Goal: Task Accomplishment & Management: Use online tool/utility

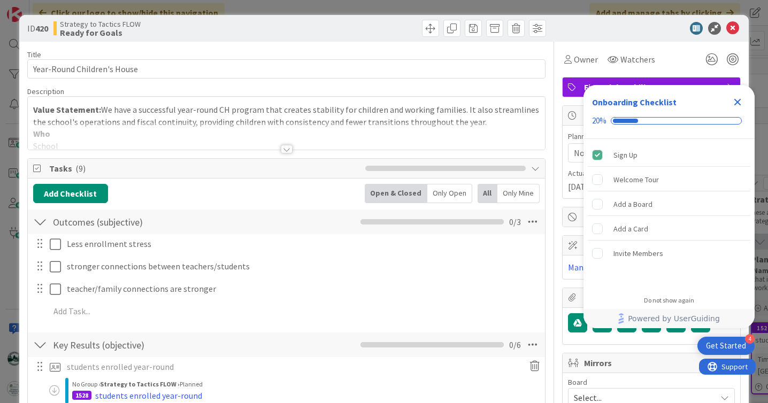
click at [733, 104] on icon "Close Checklist" at bounding box center [737, 102] width 13 height 13
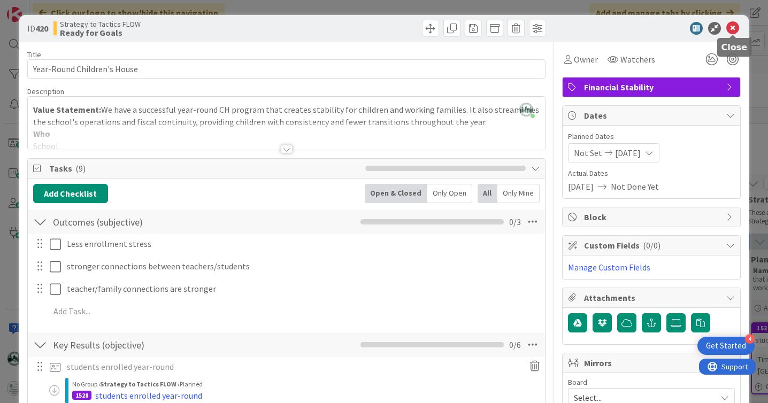
click at [734, 26] on icon at bounding box center [732, 28] width 13 height 13
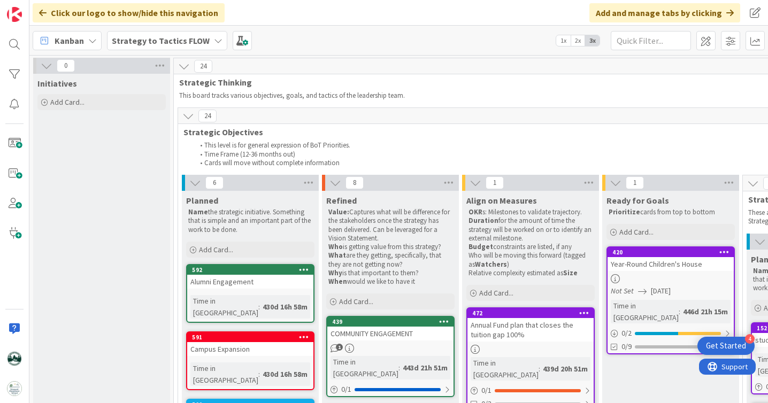
click at [190, 41] on b "Strategy to Tactics FLOW" at bounding box center [161, 40] width 98 height 11
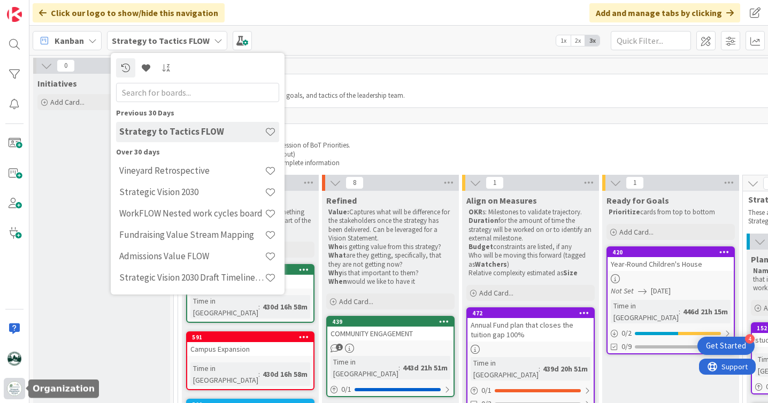
click at [15, 387] on img at bounding box center [14, 388] width 15 height 15
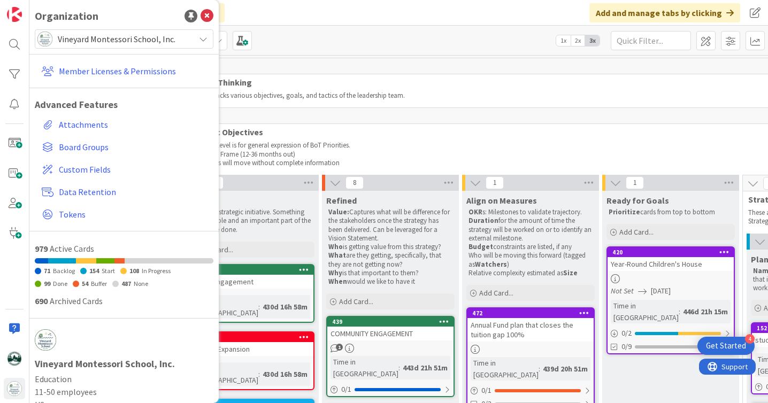
click at [152, 42] on span "Vineyard Montessori School, Inc." at bounding box center [124, 39] width 132 height 15
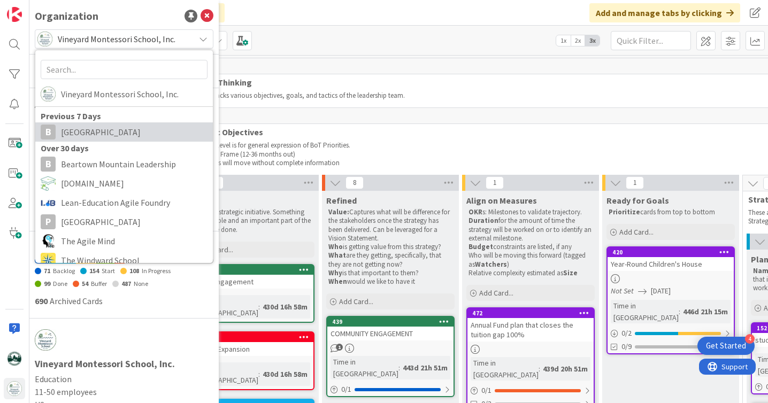
click at [121, 133] on span "[GEOGRAPHIC_DATA]" at bounding box center [134, 132] width 147 height 16
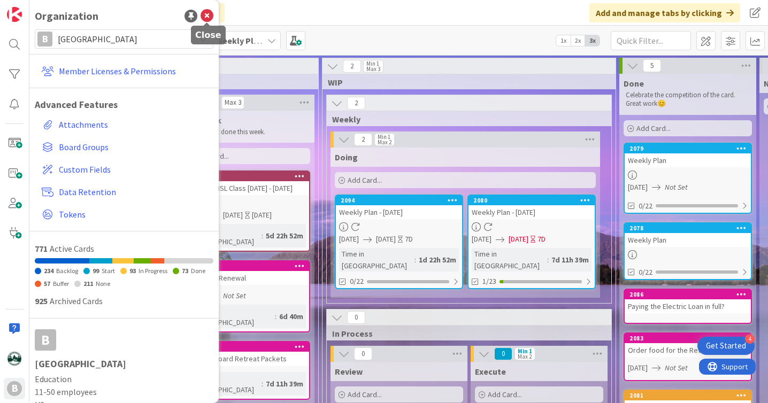
click at [207, 14] on icon at bounding box center [207, 16] width 13 height 13
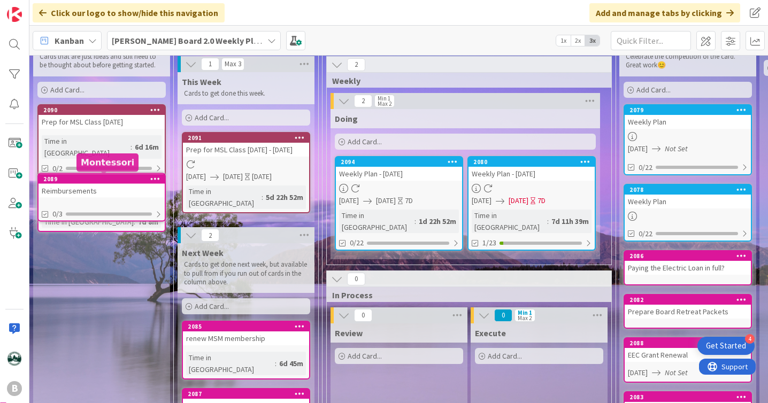
scroll to position [29, 0]
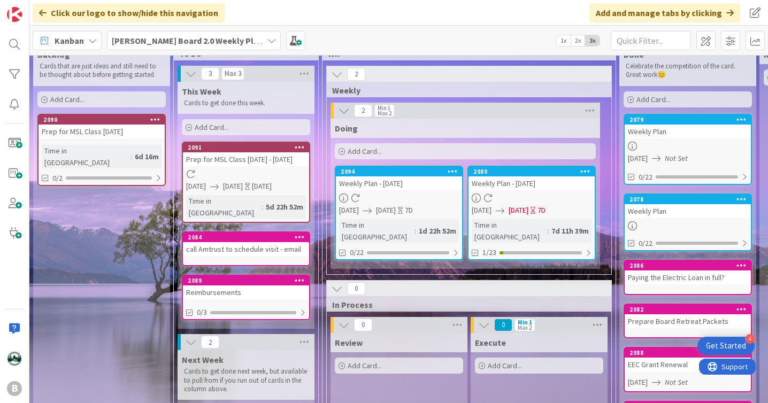
click at [126, 98] on div "Add Card..." at bounding box center [101, 99] width 128 height 16
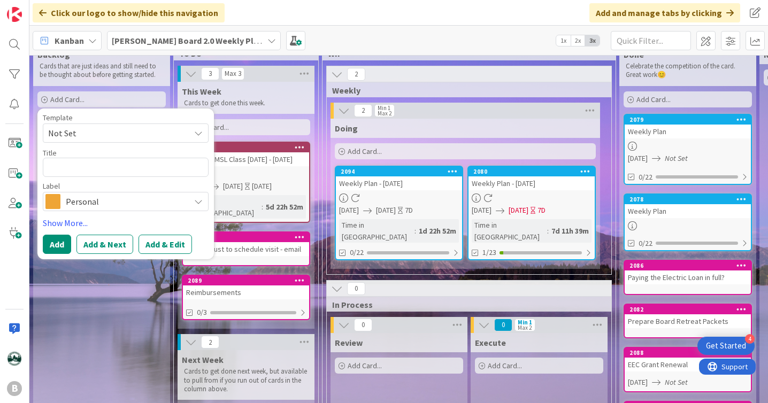
type textarea "x"
type textarea "A"
type textarea "x"
type textarea "Ag"
type textarea "x"
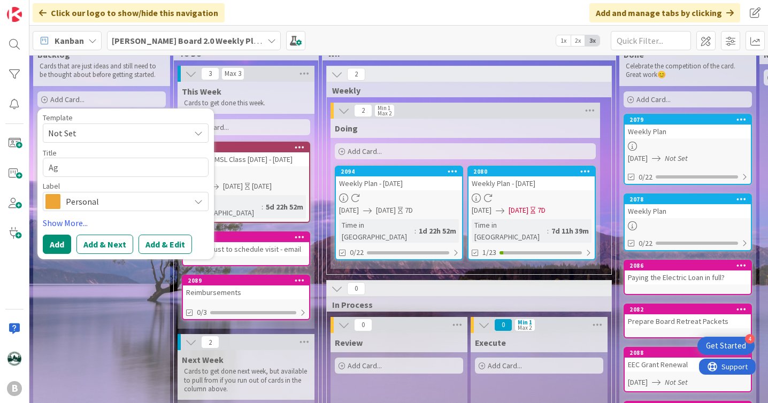
type textarea "Agr"
type textarea "x"
type textarea "Agre"
type textarea "x"
type textarea "Agree"
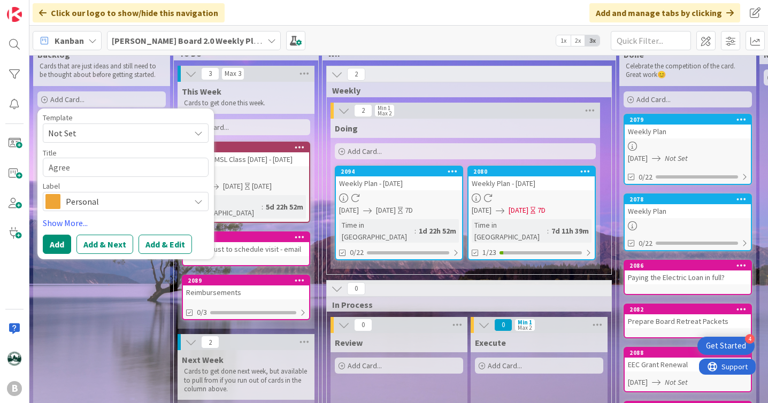
type textarea "x"
type textarea "Agreem"
type textarea "x"
type textarea "Agreemen"
type textarea "x"
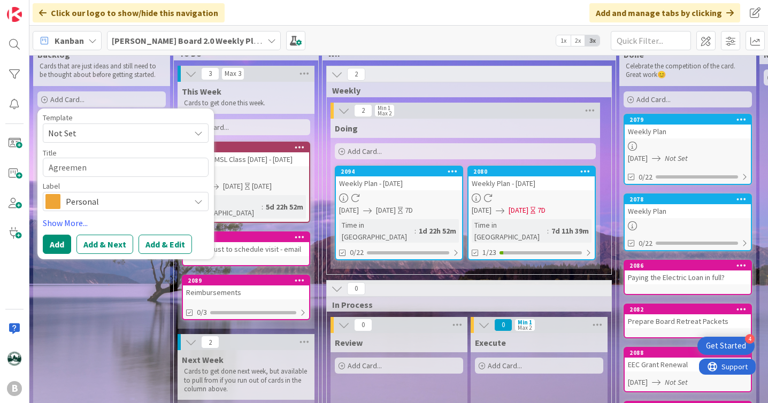
type textarea "Agreement"
type textarea "x"
type textarea "Agreements"
type textarea "x"
type textarea "Agreements"
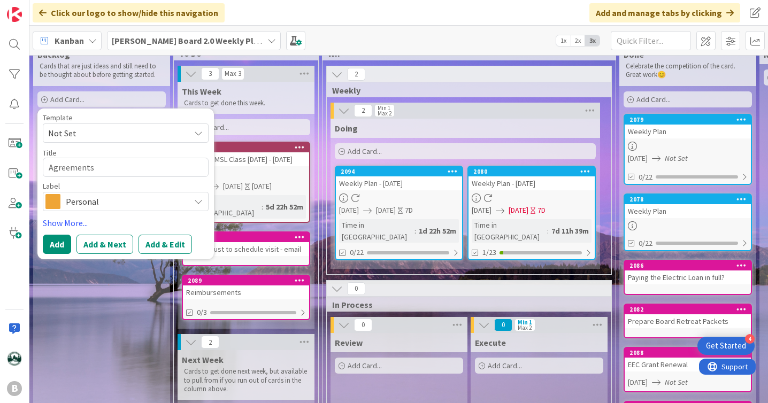
type textarea "x"
type textarea "Agreements f"
type textarea "x"
type textarea "Agreements fo"
type textarea "x"
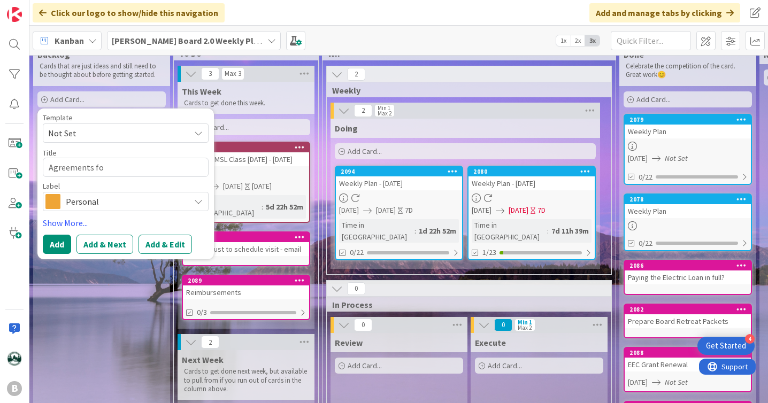
type textarea "Agreements for"
type textarea "x"
type textarea "Agreements for"
type textarea "x"
type textarea "Agreements for K"
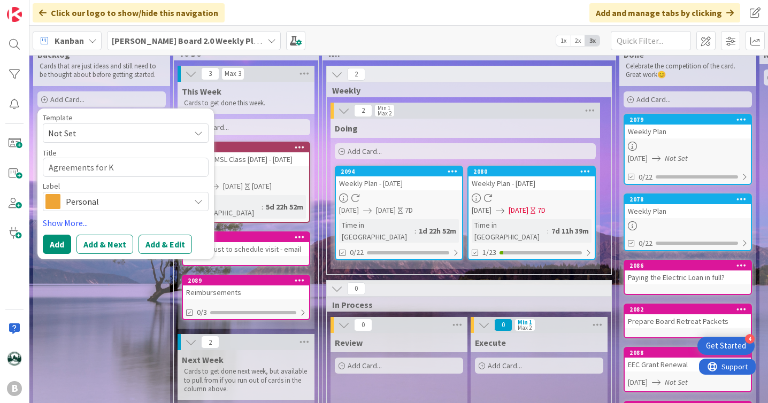
type textarea "x"
type textarea "Agreements for Ke"
type textarea "x"
type textarea "Agreements for Keh"
type textarea "x"
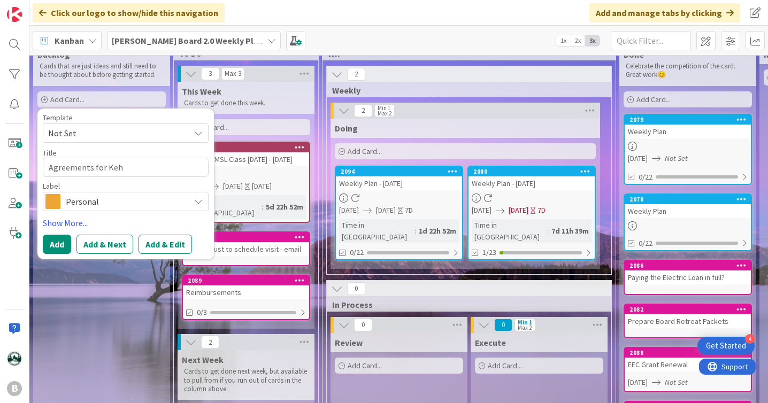
type textarea "Agreements for [PERSON_NAME]"
type textarea "x"
type textarea "Agreements for [PERSON_NAME],"
type textarea "x"
type textarea "Agreements for [PERSON_NAME],"
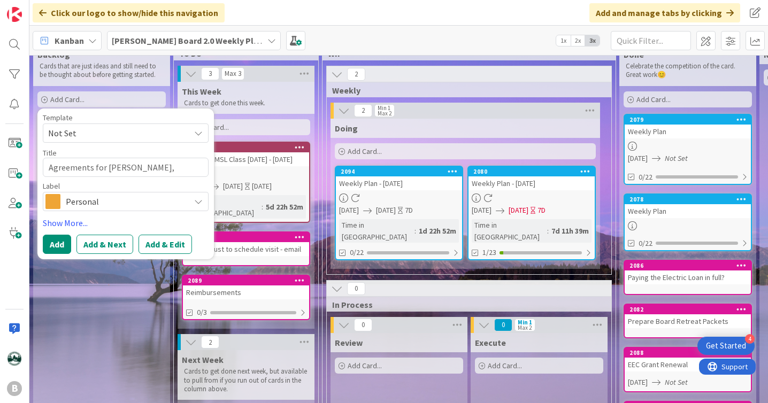
type textarea "x"
type textarea "Agreements for [PERSON_NAME], [GEOGRAPHIC_DATA]"
type textarea "x"
type textarea "Agreements for [PERSON_NAME], MAr"
type textarea "x"
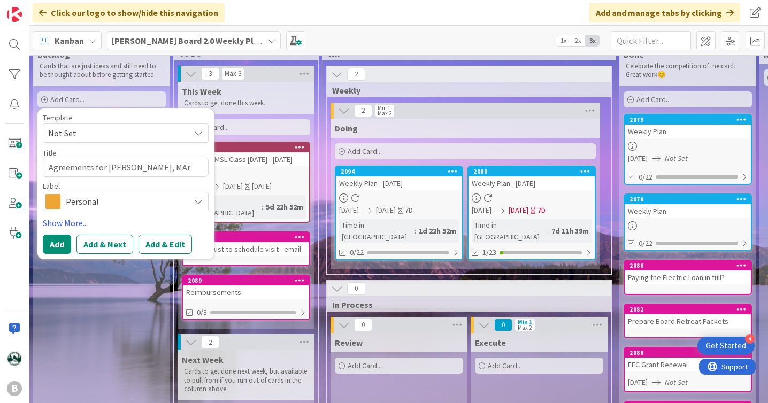
type textarea "Agreements for [PERSON_NAME][GEOGRAPHIC_DATA]"
type textarea "x"
type textarea "Agreements for [PERSON_NAME],"
type textarea "x"
type textarea "Agreements for [PERSON_NAME],"
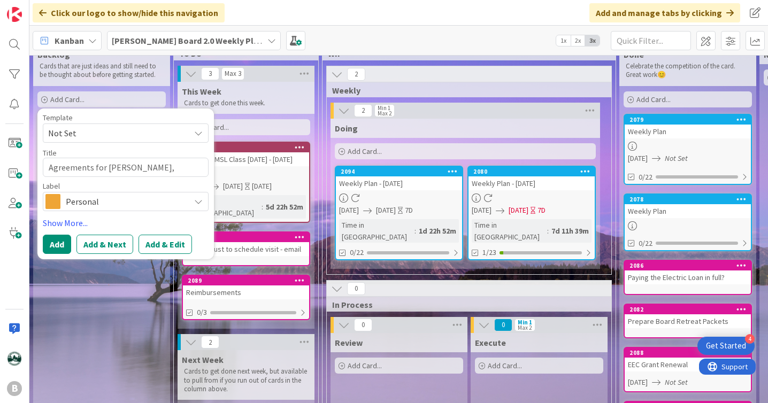
type textarea "x"
type textarea "Agreements for [PERSON_NAME],"
type textarea "x"
type textarea "Agreements for [PERSON_NAME][GEOGRAPHIC_DATA]"
type textarea "x"
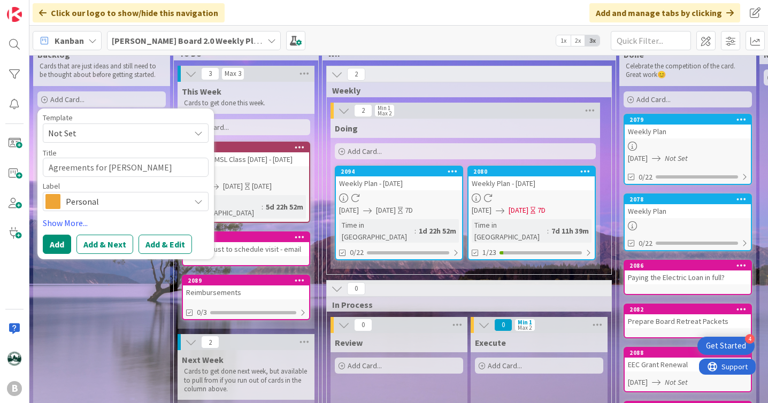
type textarea "Agreements for [PERSON_NAME], MAr"
type textarea "x"
type textarea "Agreements for [PERSON_NAME], [GEOGRAPHIC_DATA]"
type textarea "x"
type textarea "Agreements for [PERSON_NAME], M"
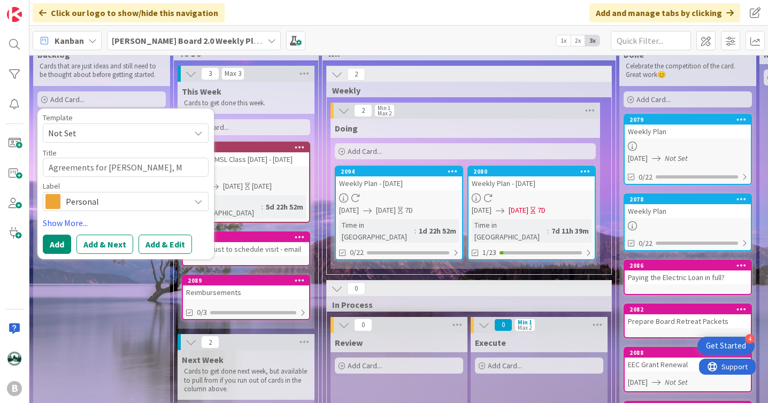
type textarea "x"
type textarea "Agreements for [PERSON_NAME], Ma"
type textarea "x"
type textarea "Agreements for [PERSON_NAME], Mar"
type textarea "x"
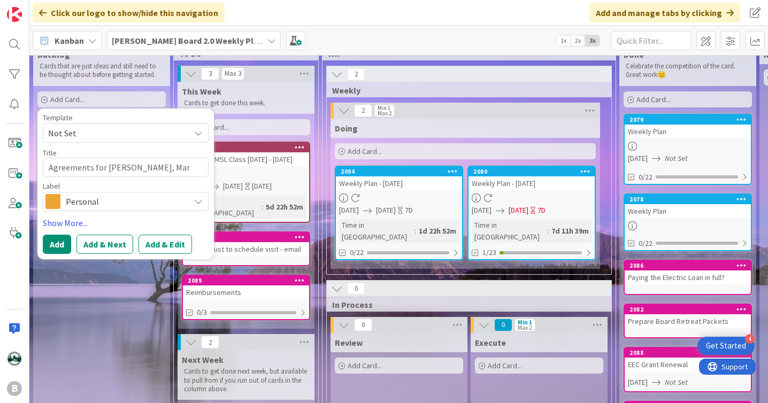
type textarea "Agreements for [PERSON_NAME]"
type textarea "x"
type textarea "Agreements for [PERSON_NAME],"
type textarea "x"
type textarea "Agreements for [PERSON_NAME],"
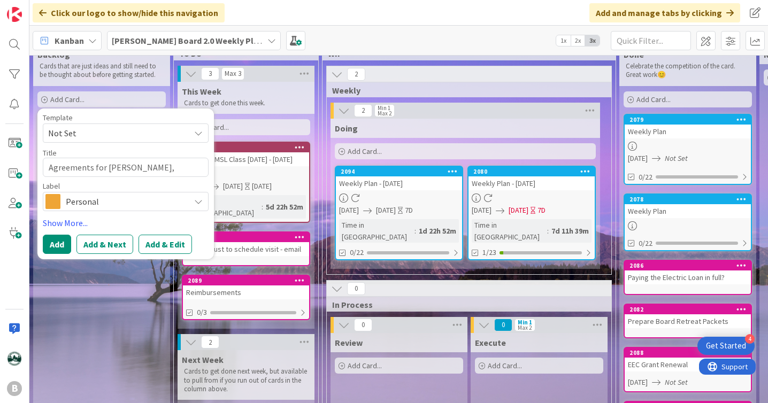
type textarea "x"
type textarea "Agreements for [PERSON_NAME], J"
type textarea "x"
type textarea "Agreements for [PERSON_NAME], Ja"
type textarea "x"
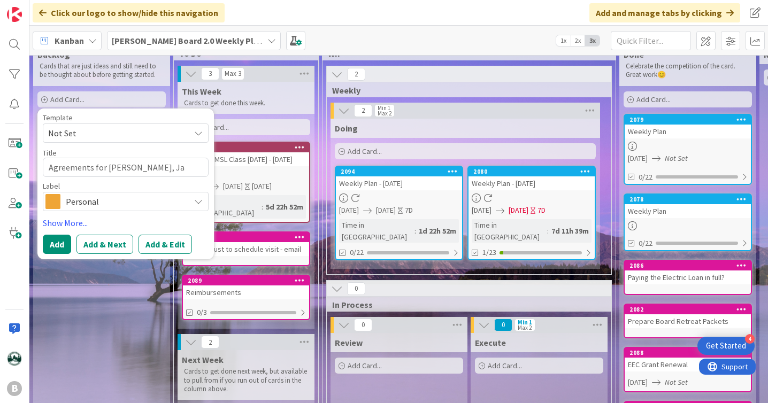
type textarea "Agreements for [PERSON_NAME], [PERSON_NAME]"
type textarea "x"
type textarea "Agreements for [PERSON_NAME], [GEOGRAPHIC_DATA]"
type textarea "x"
type textarea "Agreements for [PERSON_NAME], [PERSON_NAME]"
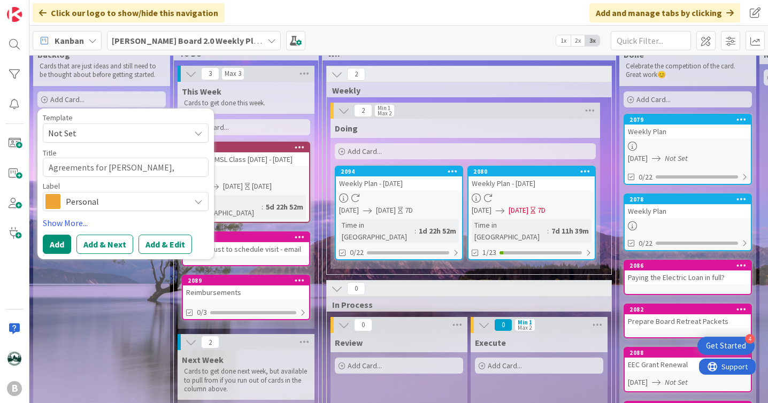
type textarea "x"
type textarea "Agreements for [PERSON_NAME], Ja"
type textarea "x"
type textarea "Agreements for [PERSON_NAME], Jack"
type textarea "x"
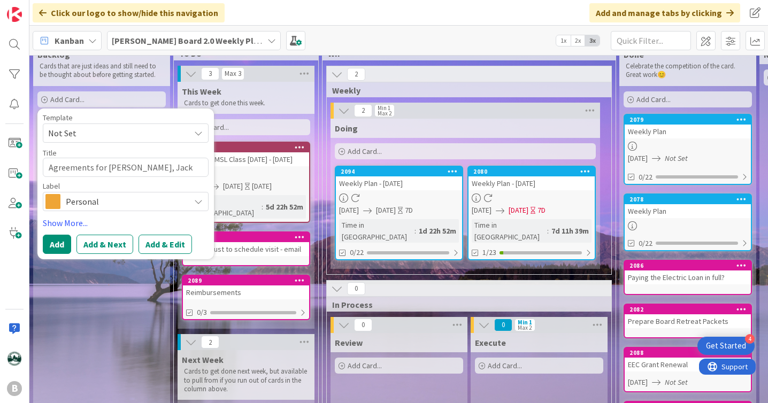
type textarea "Agreements for [PERSON_NAME], [PERSON_NAME]"
type textarea "x"
type textarea "Agreements for [PERSON_NAME], [PERSON_NAME]"
type textarea "x"
type textarea "Agreements for [PERSON_NAME], [PERSON_NAME],"
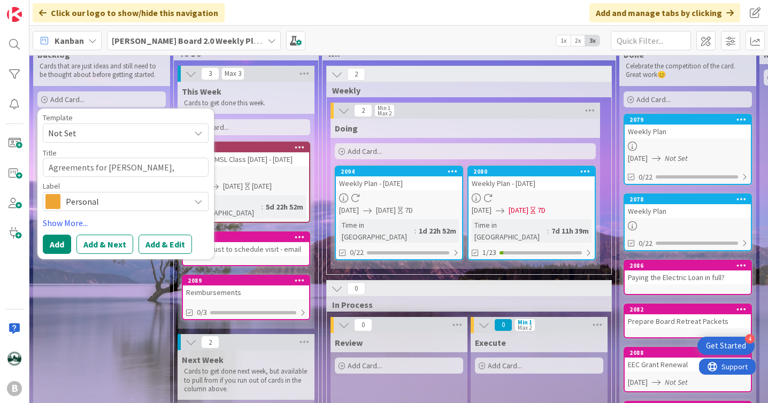
type textarea "x"
type textarea "Agreements for [PERSON_NAME], [PERSON_NAME],"
type textarea "x"
type textarea "Agreements for [PERSON_NAME], [PERSON_NAME], L"
type textarea "x"
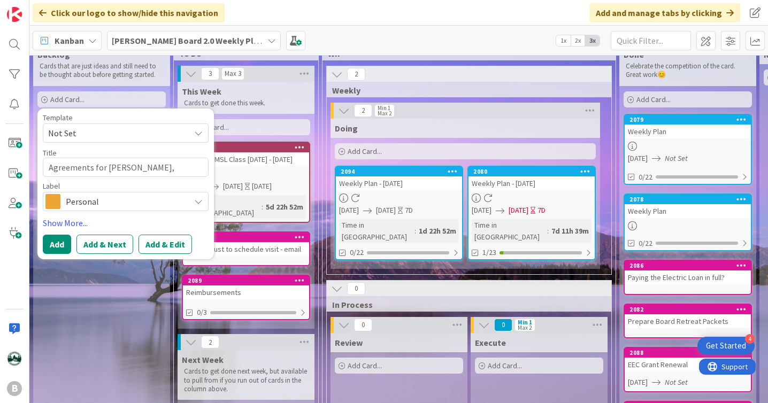
type textarea "Agreements for [PERSON_NAME], [PERSON_NAME], Lo"
type textarea "x"
type textarea "Agreements for [PERSON_NAME], [PERSON_NAME], [PERSON_NAME]"
type textarea "x"
type textarea "Agreements for [PERSON_NAME], [PERSON_NAME], [PERSON_NAME]"
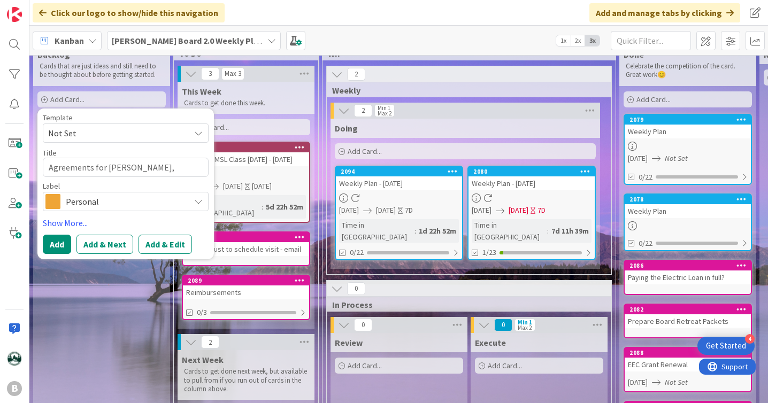
type textarea "x"
type textarea "Agreements for [PERSON_NAME], [PERSON_NAME], [PERSON_NAME]"
type textarea "x"
type textarea "Agreements for [PERSON_NAME], [PERSON_NAME], [PERSON_NAME]"
type textarea "x"
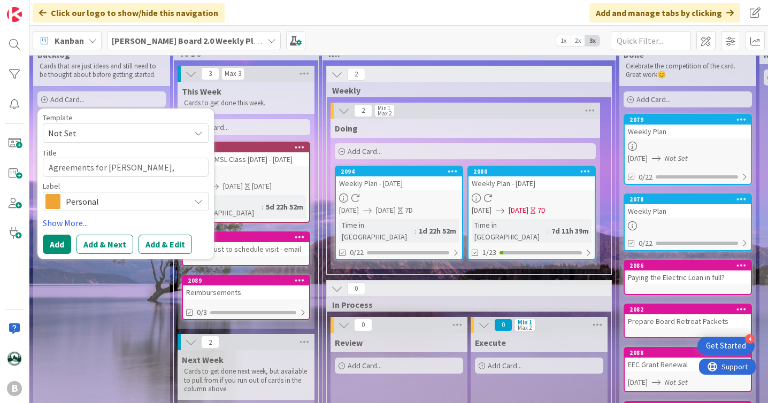
type textarea "Agreements for [PERSON_NAME], [PERSON_NAME], [PERSON_NAME]"
type textarea "x"
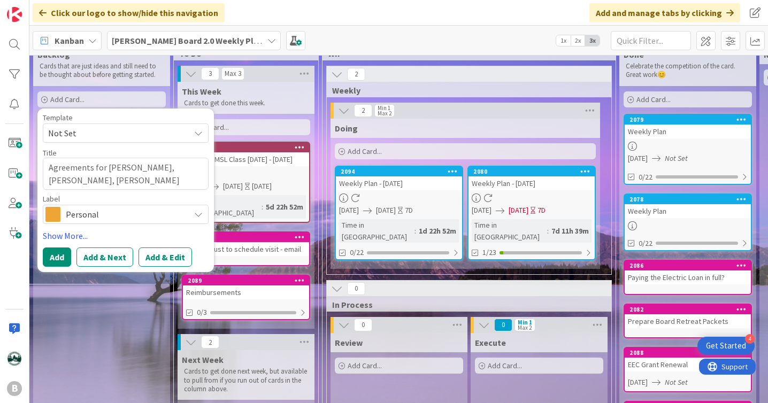
type textarea "Agreements for [PERSON_NAME], [PERSON_NAME], [PERSON_NAME]"
click at [87, 211] on span "Personal" at bounding box center [125, 214] width 119 height 15
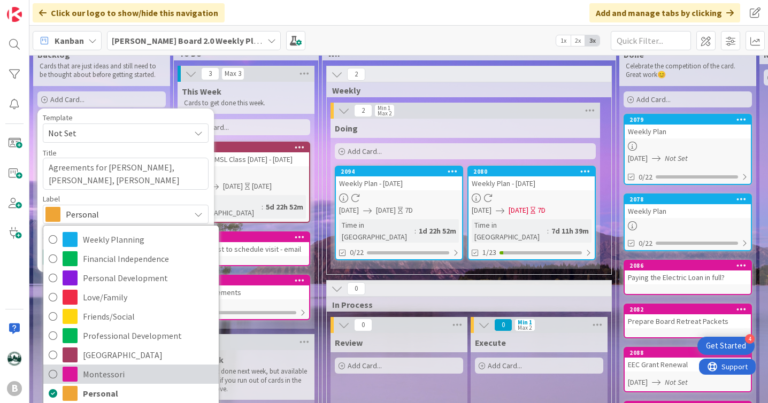
click at [52, 374] on icon at bounding box center [53, 374] width 9 height 16
type textarea "x"
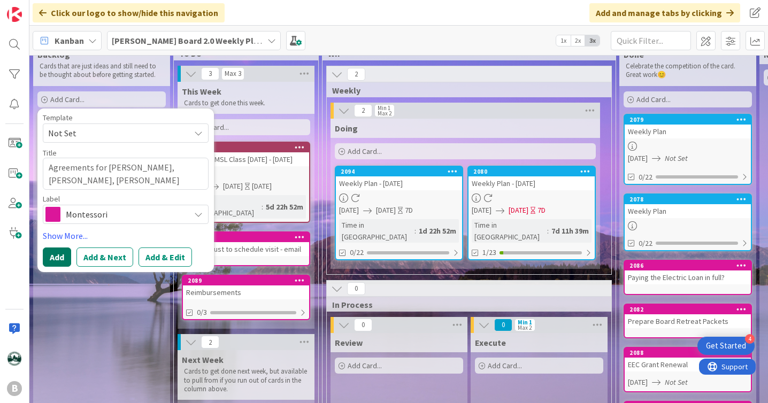
click at [55, 260] on button "Add" at bounding box center [57, 257] width 28 height 19
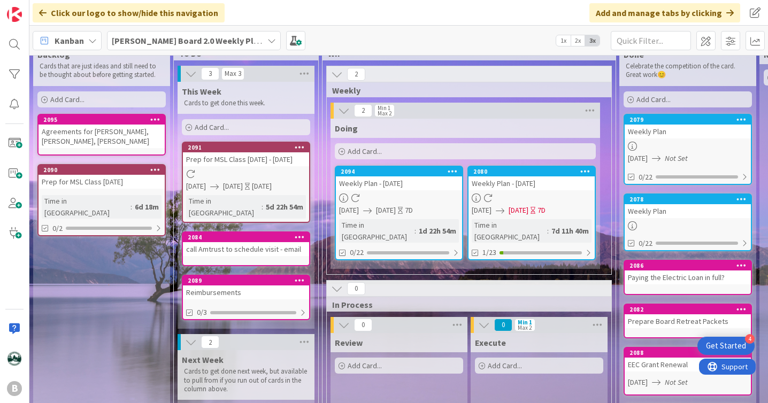
click at [97, 96] on div "Add Card..." at bounding box center [101, 99] width 128 height 16
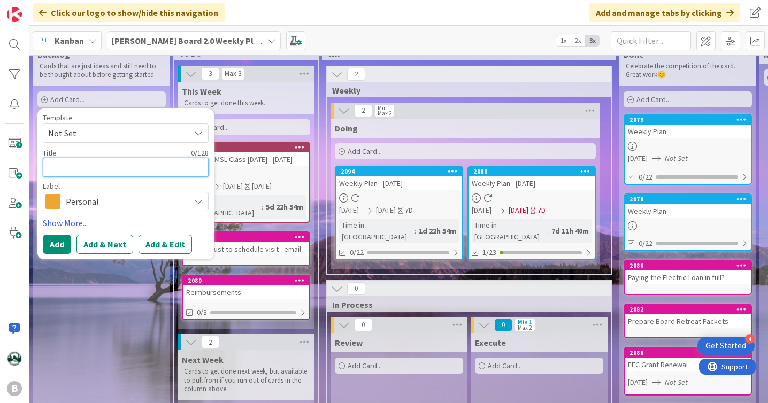
type textarea "x"
type textarea "P"
type textarea "x"
type textarea "Pr"
type textarea "x"
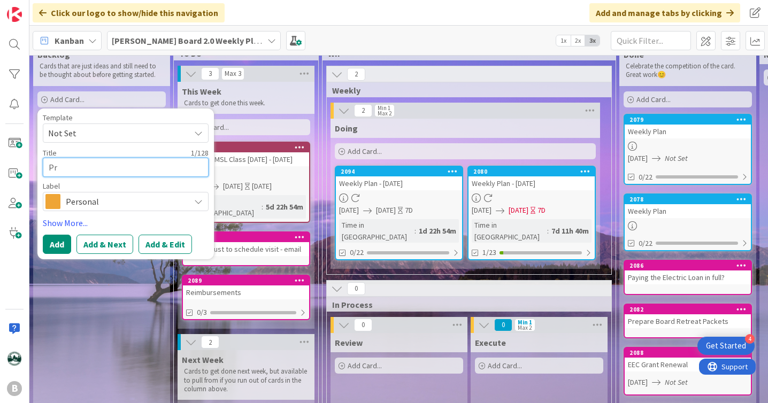
type textarea "Pre"
type textarea "x"
type textarea "Prep"
type textarea "x"
type textarea "Prepa"
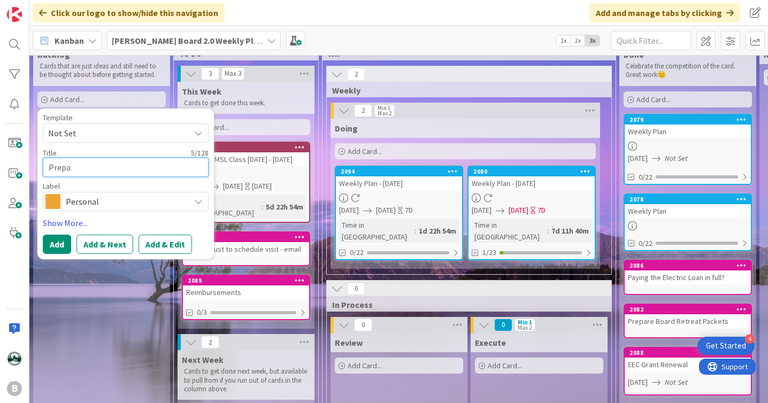
type textarea "x"
type textarea "Prepar"
type textarea "x"
type textarea "Prepare"
type textarea "x"
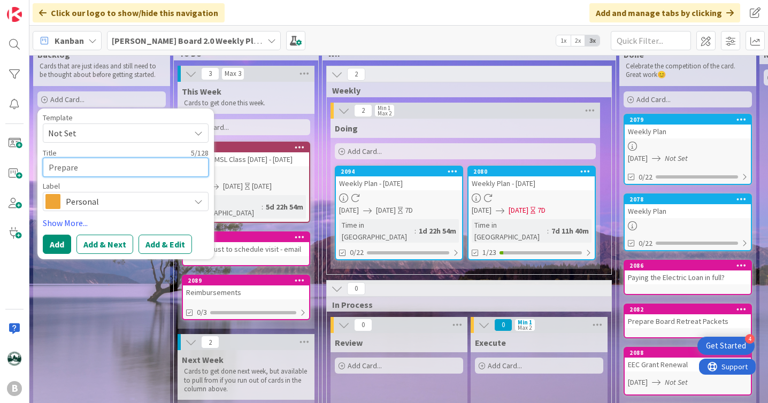
type textarea "Prepare"
type textarea "x"
type textarea "Prepare RE"
type textarea "x"
type textarea "Prepare REf"
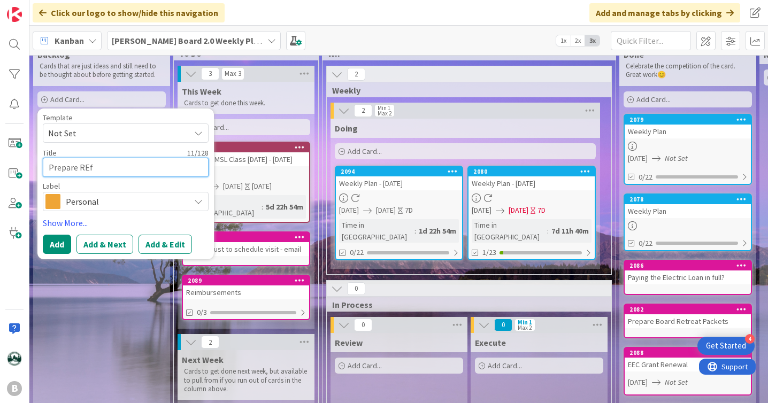
type textarea "x"
type textarea "Prepare REfl"
type textarea "x"
type textarea "Prepare REfle"
type textarea "x"
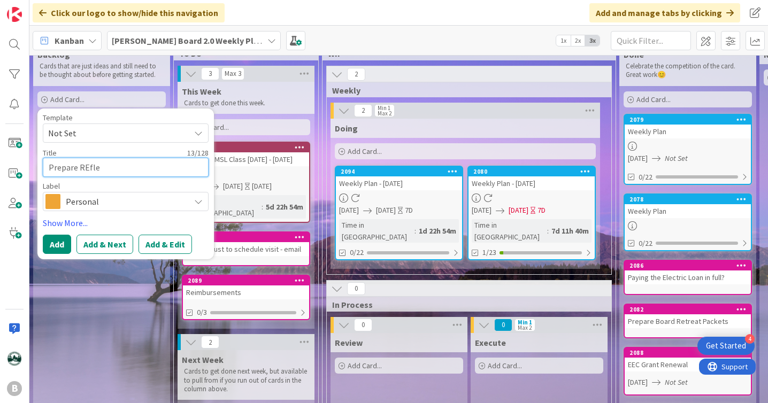
type textarea "Prepare REflec"
type textarea "x"
type textarea "Prepare REflecti"
type textarea "x"
type textarea "Prepare REflectio"
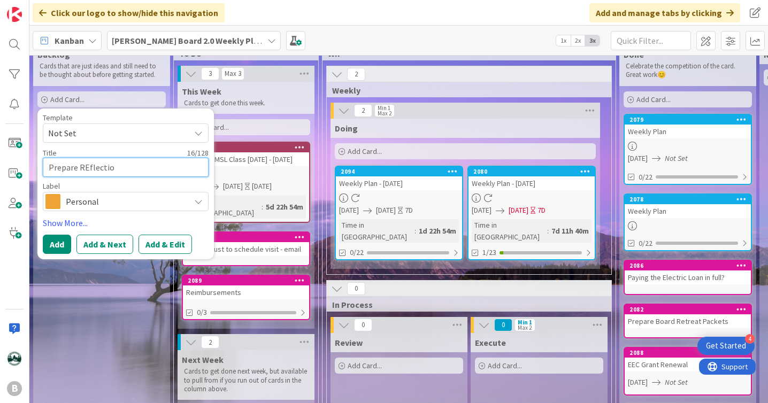
type textarea "x"
type textarea "Prepare REflection"
type textarea "x"
type textarea "Prepare REflections"
type textarea "x"
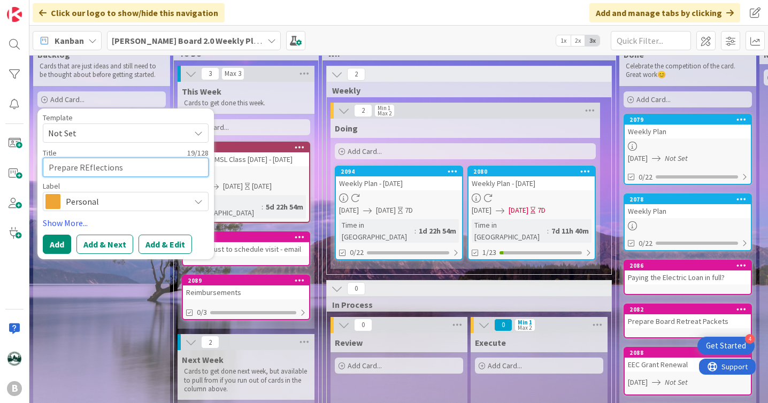
type textarea "Prepare REflection"
type textarea "x"
type textarea "Prepare REflectio"
type textarea "x"
type textarea "Prepare REflecti"
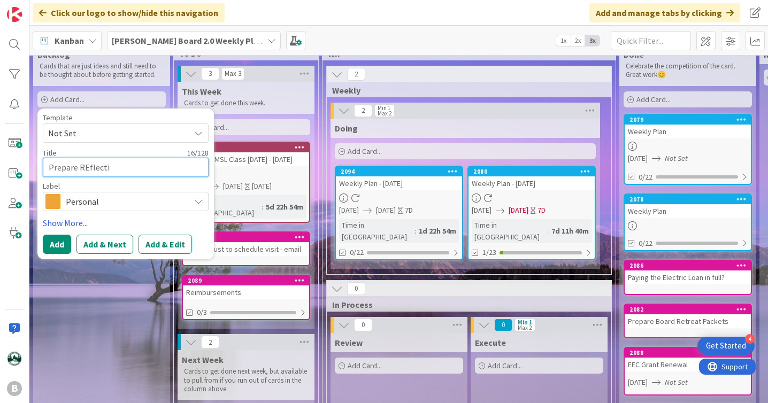
type textarea "x"
type textarea "Prepare REflect"
type textarea "x"
type textarea "Prepare REflec"
type textarea "x"
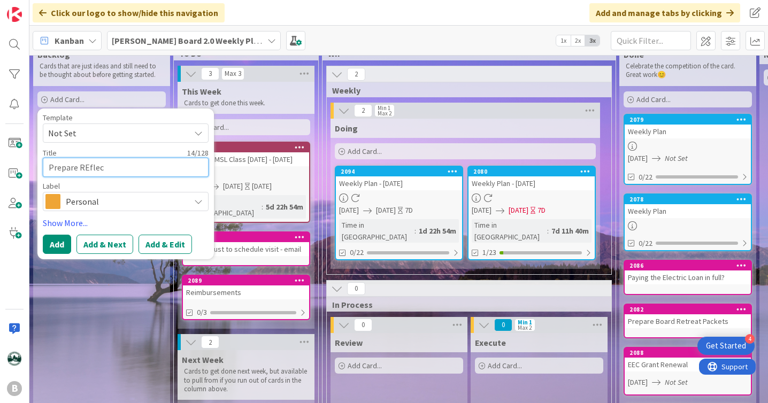
type textarea "Prepare REfle"
type textarea "x"
type textarea "Prepare REf"
type textarea "x"
type textarea "Prepare RE"
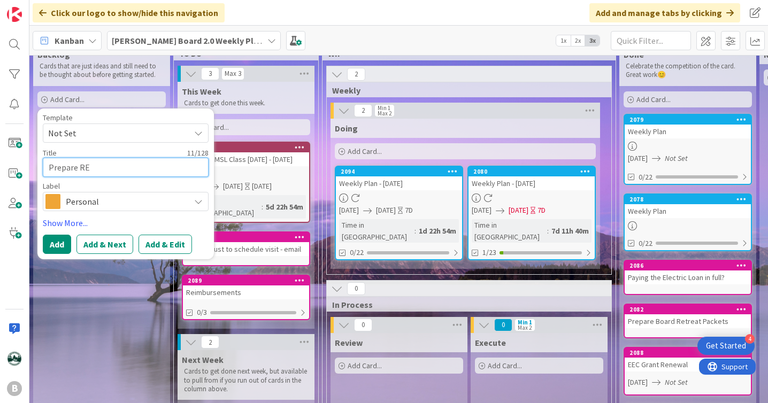
type textarea "x"
type textarea "Prepare R"
type textarea "x"
type textarea "Prepare Re"
type textarea "x"
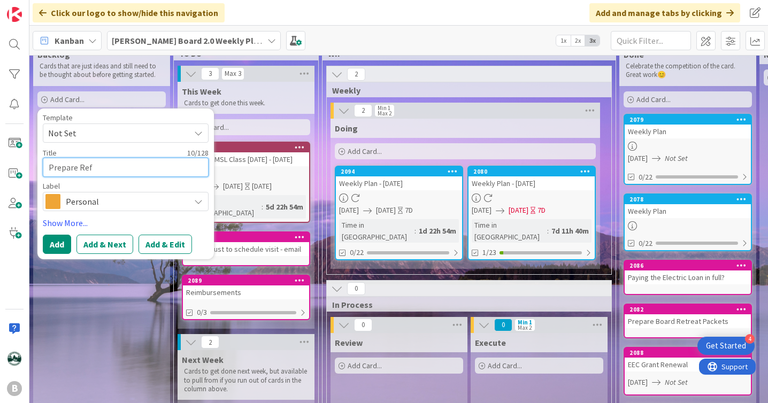
type textarea "Prepare Refl"
type textarea "x"
type textarea "Prepare Refle"
type textarea "x"
type textarea "Prepare Reflec"
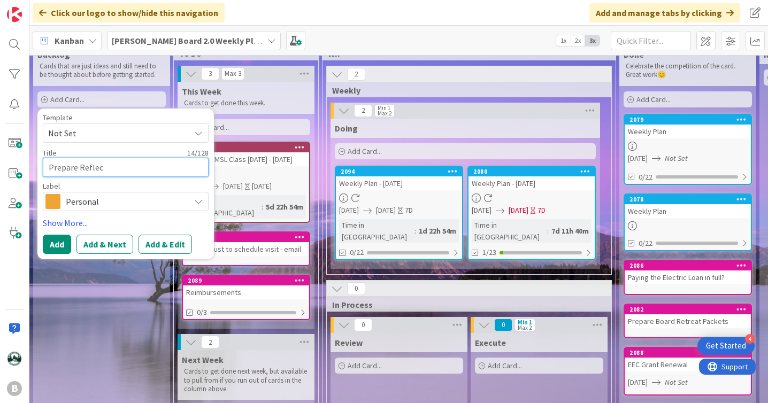
type textarea "x"
type textarea "Prepare Reflect"
type textarea "x"
type textarea "Prepare Reflecti"
type textarea "x"
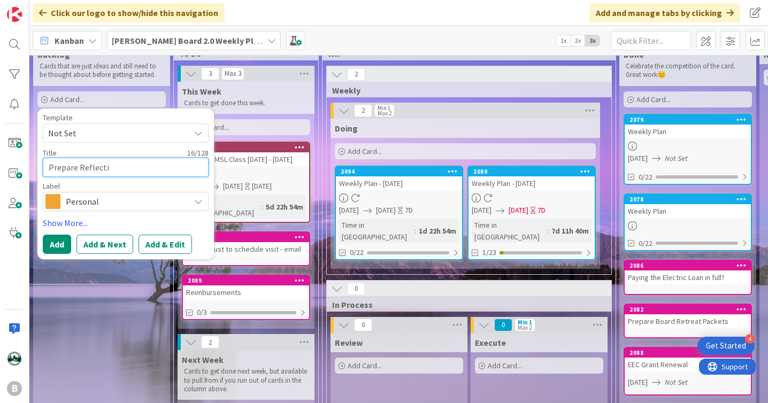
type textarea "Prepare Reflectio"
type textarea "x"
type textarea "Prepare Reflection"
type textarea "x"
type textarea "Prepare Reflections"
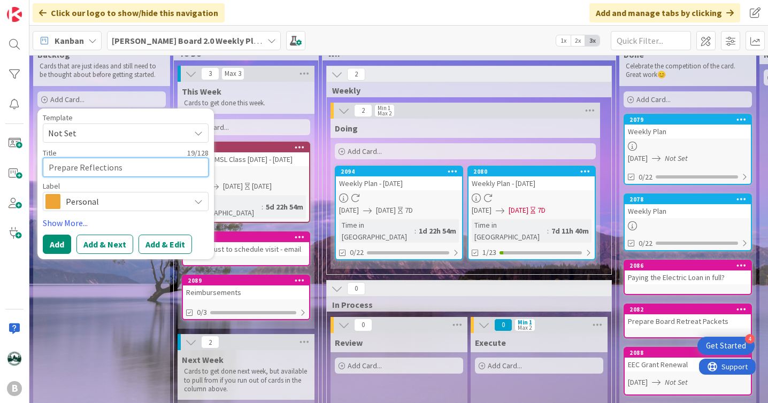
type textarea "x"
type textarea "Prepare Reflections"
type textarea "x"
type textarea "Prepare Reflections f"
type textarea "x"
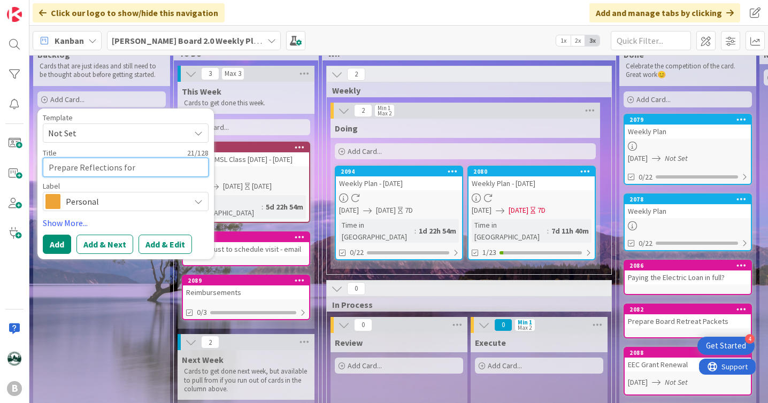
type textarea "Prepare Reflections for"
type textarea "x"
type textarea "Prepare Reflections for [PERSON_NAME]"
type textarea "x"
type textarea "Prepare Reflections for JAck"
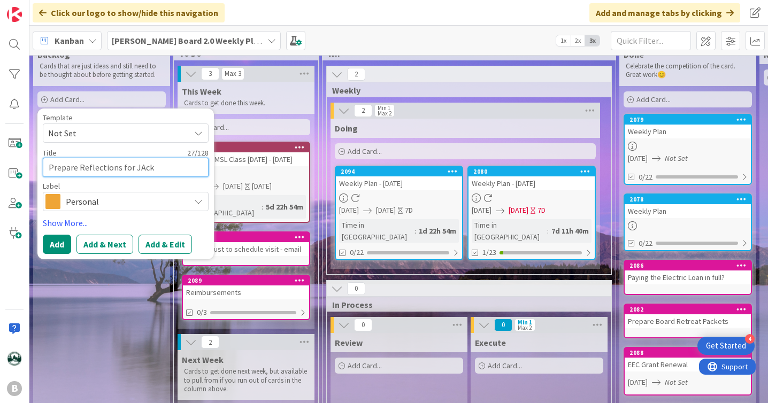
type textarea "x"
type textarea "Prepare Reflections for [PERSON_NAME]"
type textarea "x"
type textarea "Prepare Reflections for [PERSON_NAME]"
type textarea "x"
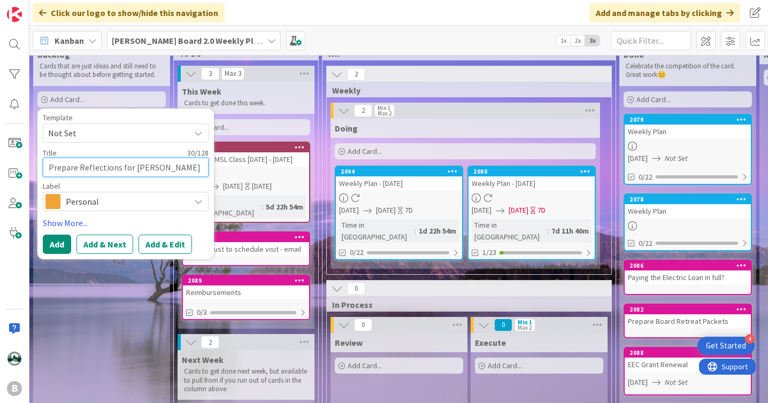
type textarea "Prepare Reflections for [PERSON_NAME]"
type textarea "x"
type textarea "Prepare Reflections for JAck"
type textarea "x"
type textarea "Prepare Reflections for JAc"
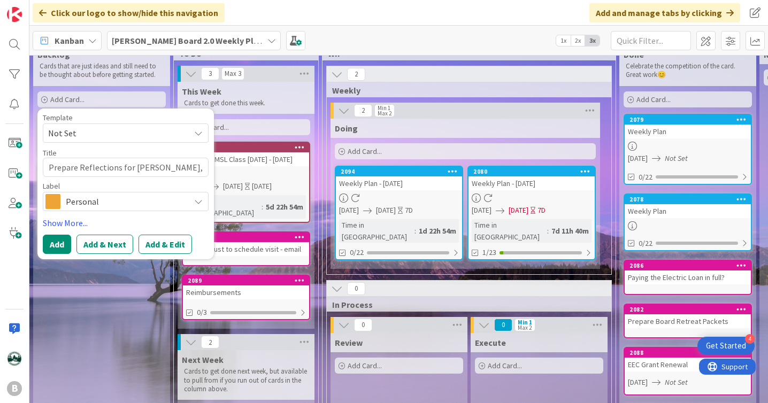
click at [71, 202] on span "Personal" at bounding box center [125, 201] width 119 height 15
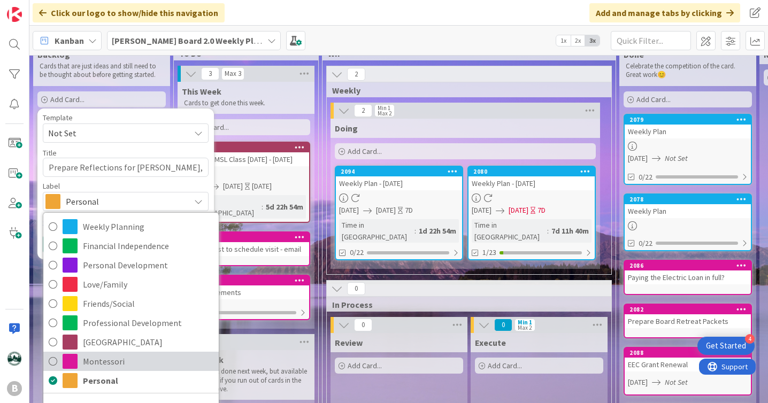
click at [52, 362] on icon at bounding box center [53, 362] width 9 height 16
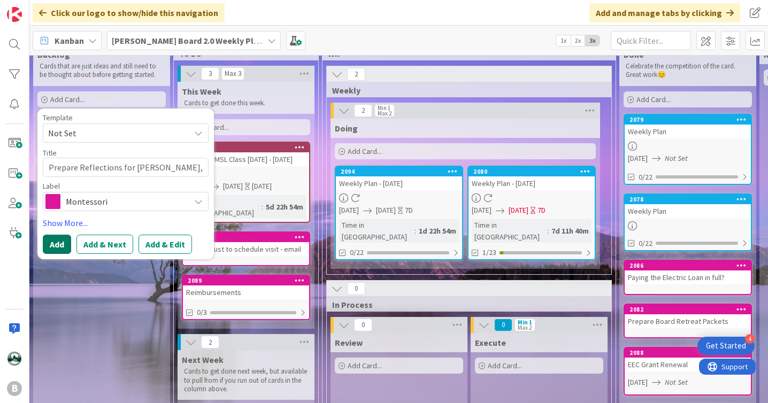
click at [58, 246] on button "Add" at bounding box center [57, 244] width 28 height 19
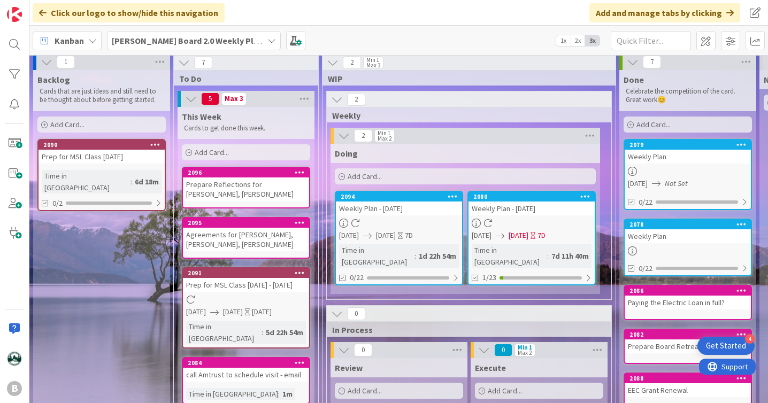
scroll to position [0, 0]
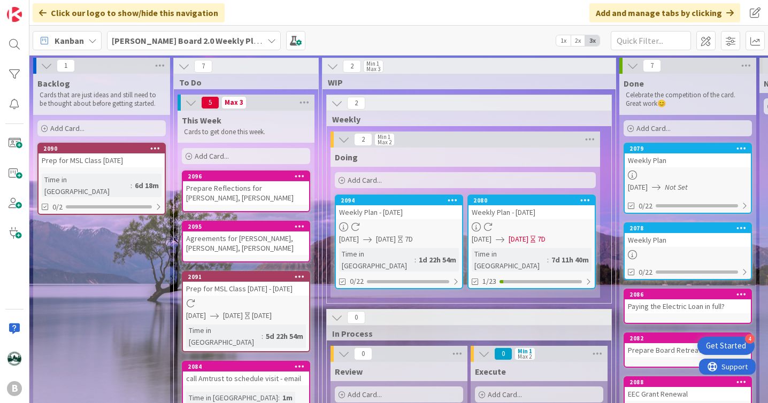
click at [93, 129] on div "Add Card..." at bounding box center [101, 128] width 128 height 16
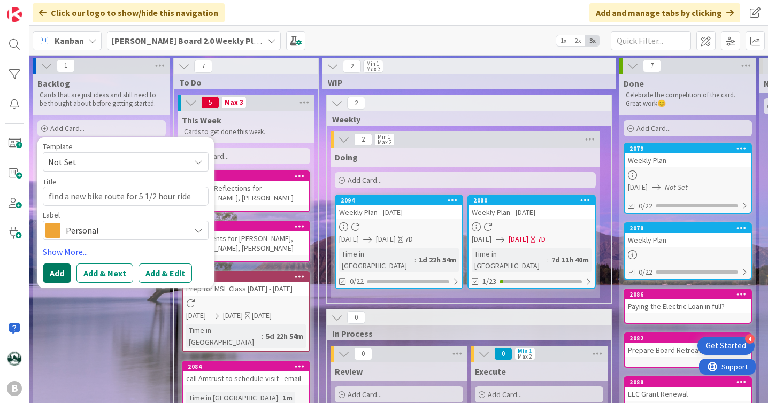
click at [57, 273] on button "Add" at bounding box center [57, 273] width 28 height 19
